Goal: Task Accomplishment & Management: Complete application form

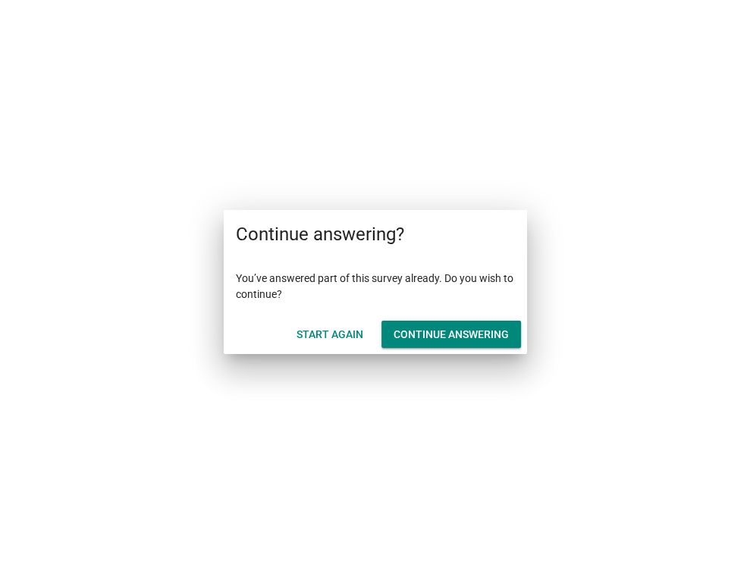
click at [435, 339] on div "Continue answering" at bounding box center [450, 335] width 115 height 16
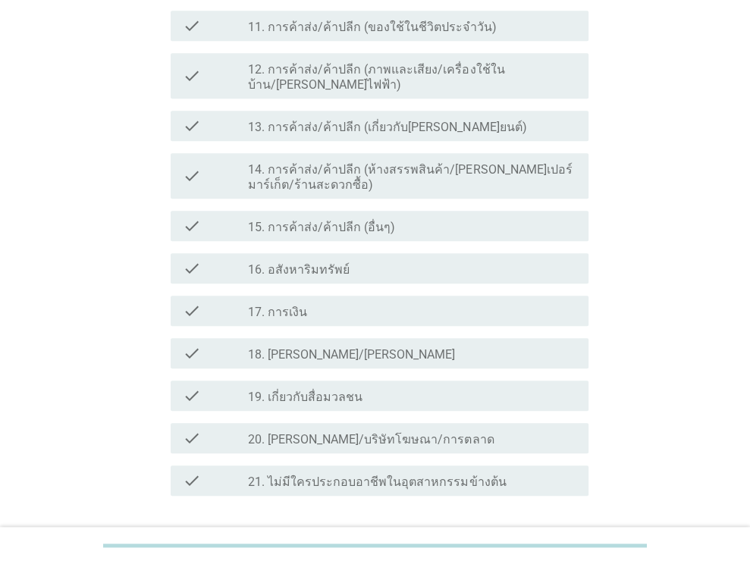
scroll to position [721, 0]
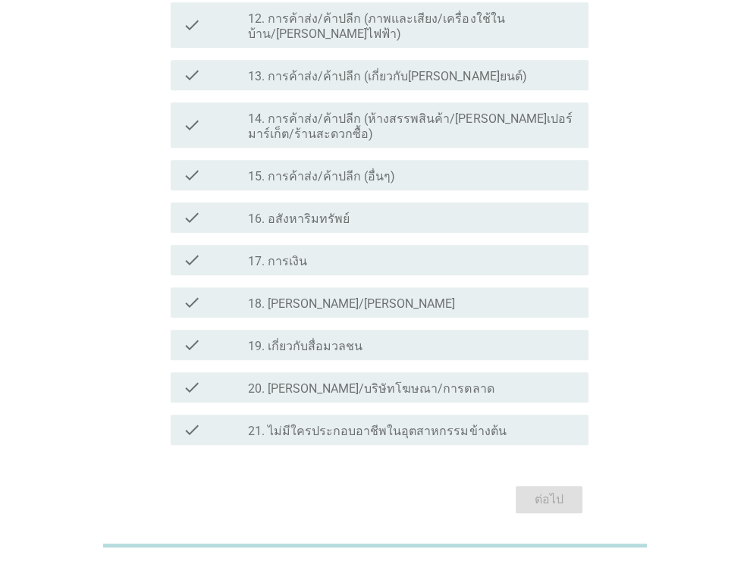
click at [552, 481] on div "ต่อไป" at bounding box center [374, 499] width 427 height 36
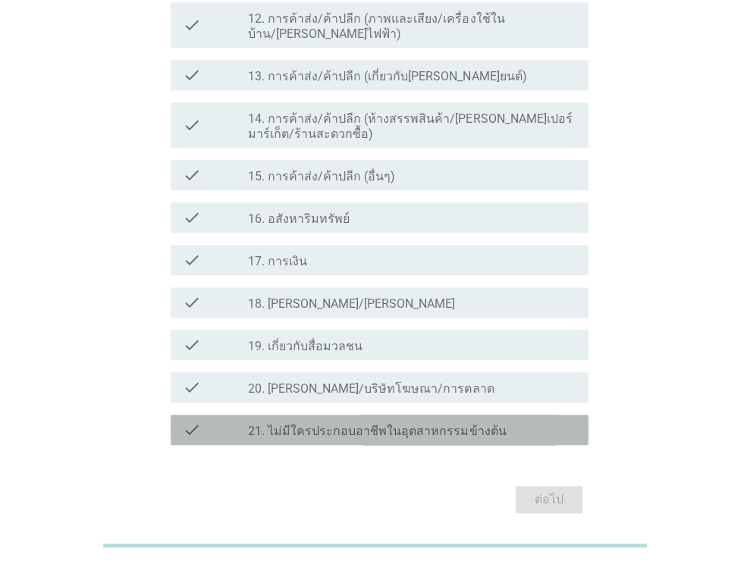
click at [422, 424] on label "21. ไม่มีใครประกอบอาชีพในอุตสาหกรรมข้างต้น" at bounding box center [377, 431] width 258 height 15
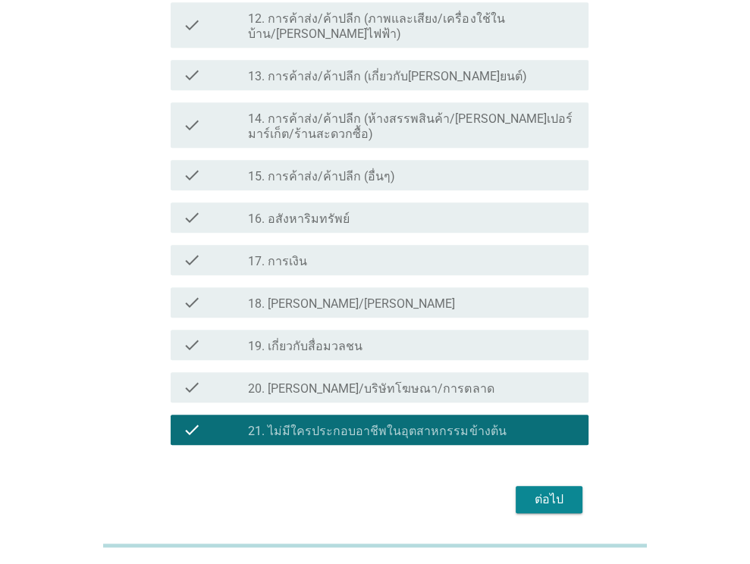
click at [540, 490] on div "ต่อไป" at bounding box center [549, 499] width 42 height 18
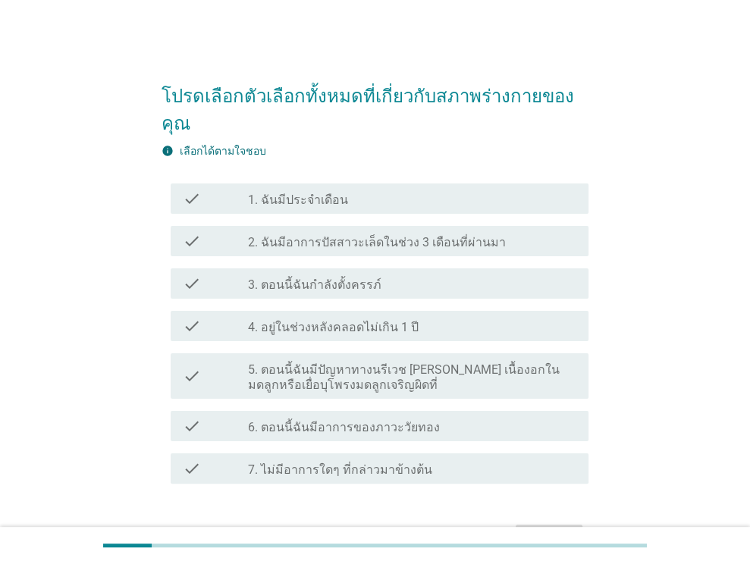
click at [188, 196] on icon "check" at bounding box center [192, 199] width 18 height 18
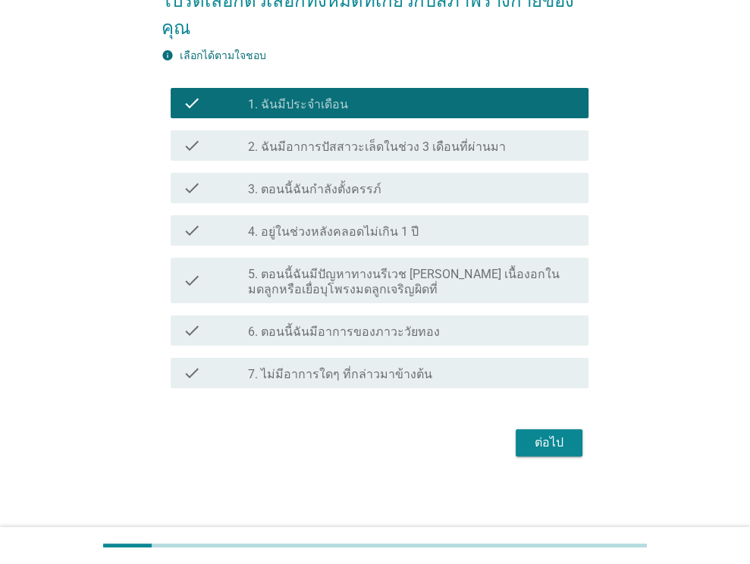
scroll to position [96, 0]
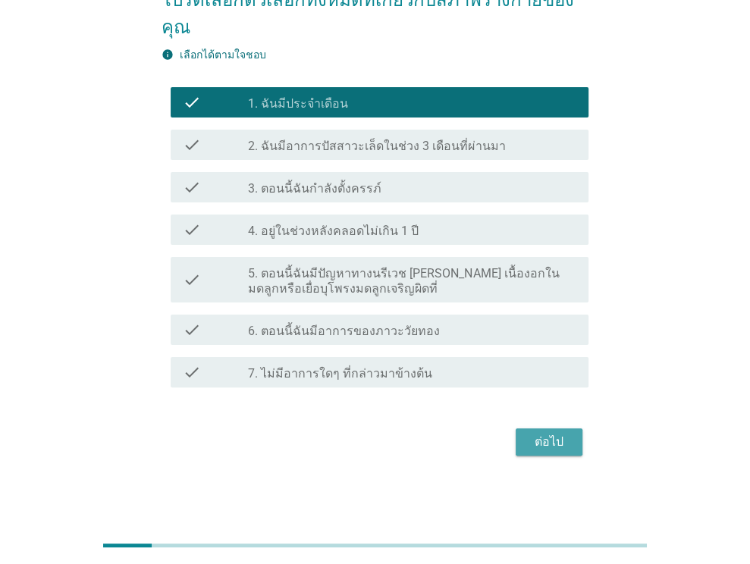
drag, startPoint x: 545, startPoint y: 441, endPoint x: 631, endPoint y: 360, distance: 118.0
click at [546, 441] on div "ต่อไป" at bounding box center [549, 442] width 42 height 18
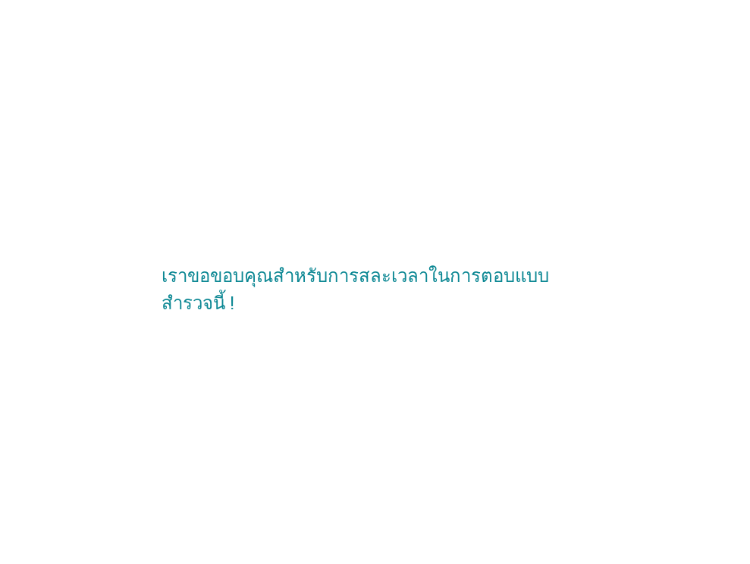
scroll to position [0, 0]
